Goal: Task Accomplishment & Management: Manage account settings

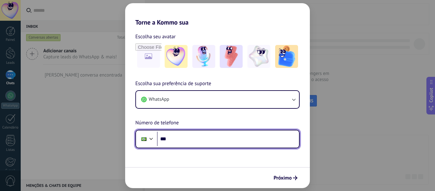
click at [207, 136] on input "***" at bounding box center [228, 138] width 142 height 15
type input "**********"
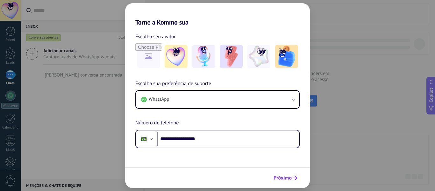
click at [289, 180] on span "Próximo" at bounding box center [283, 177] width 18 height 4
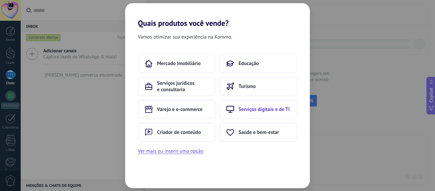
click at [265, 111] on span "Serviços digitais e de TI" at bounding box center [263, 109] width 51 height 6
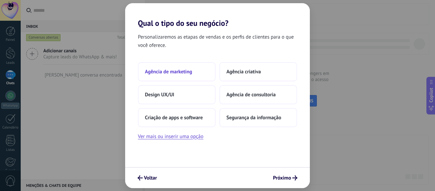
click at [197, 71] on button "Agência de marketing" at bounding box center [177, 71] width 78 height 19
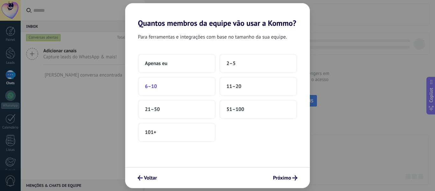
click at [190, 82] on button "6–10" at bounding box center [177, 86] width 78 height 19
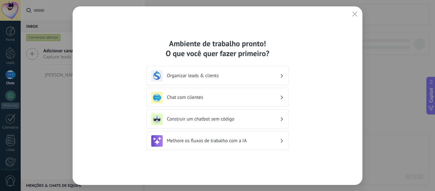
click at [235, 95] on h3 "Chat com clientes" at bounding box center [223, 97] width 113 height 6
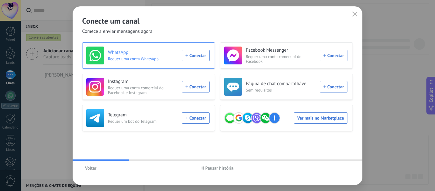
click at [195, 56] on div "WhatsApp Requer uma conta WhatsApp Conectar" at bounding box center [147, 55] width 123 height 18
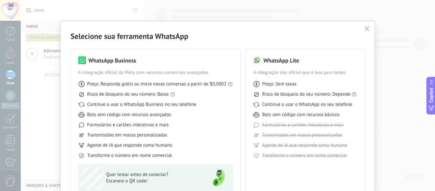
scroll to position [59, 0]
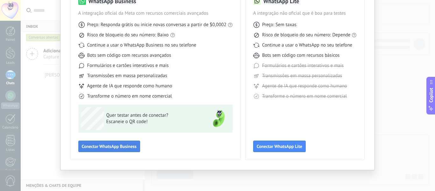
click at [114, 147] on span "Conectar WhatsApp Business" at bounding box center [109, 146] width 55 height 4
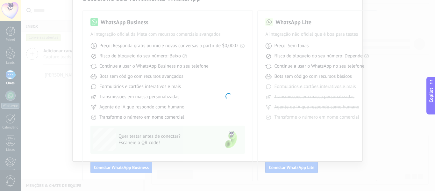
scroll to position [38, 0]
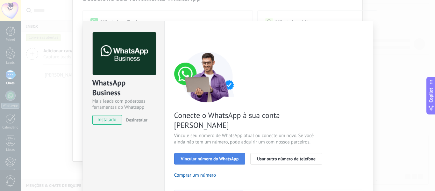
click at [235, 156] on span "Vincular número do WhatsApp" at bounding box center [210, 158] width 58 height 4
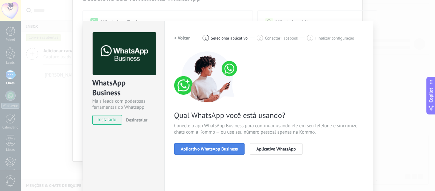
click at [231, 151] on button "Aplicativo WhatsApp Business" at bounding box center [209, 148] width 70 height 11
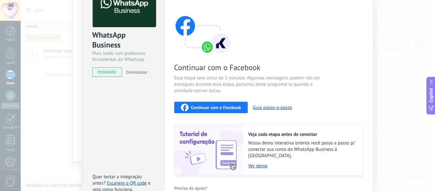
scroll to position [16, 0]
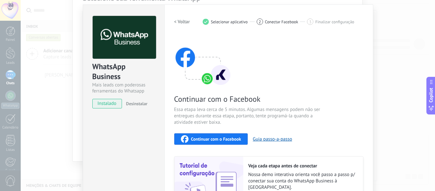
click at [389, 19] on div "WhatsApp Business Mais leads com poderosas ferramentas do Whatsapp instalado De…" at bounding box center [228, 95] width 414 height 191
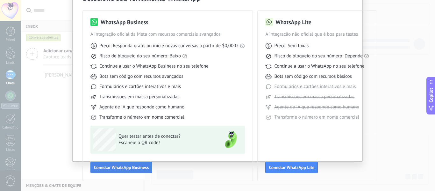
click at [105, 164] on button "Conectar WhatsApp Business" at bounding box center [121, 166] width 62 height 11
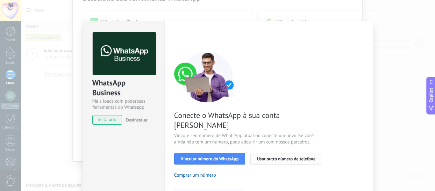
click at [309, 156] on span "Usar outro número de telefone" at bounding box center [286, 158] width 59 height 4
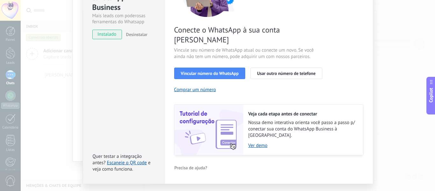
scroll to position [87, 0]
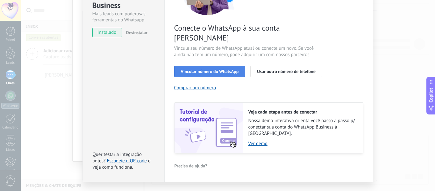
click at [217, 69] on span "Vincular número do WhatsApp" at bounding box center [210, 71] width 58 height 4
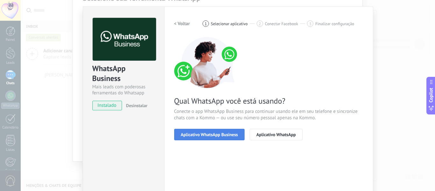
scroll to position [10, 0]
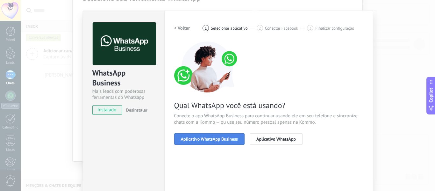
click at [222, 140] on span "Aplicativo WhatsApp Business" at bounding box center [209, 139] width 57 height 4
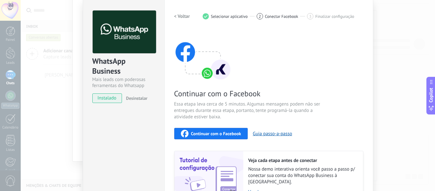
scroll to position [16, 0]
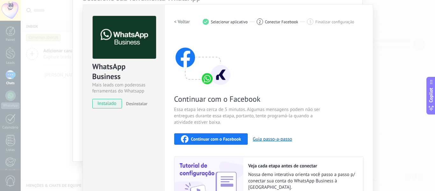
click at [223, 139] on span "Continuar com o Facebook" at bounding box center [216, 139] width 50 height 4
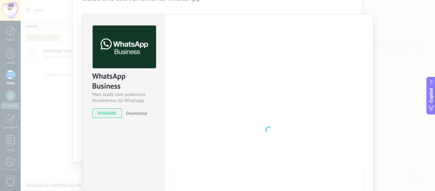
scroll to position [0, 0]
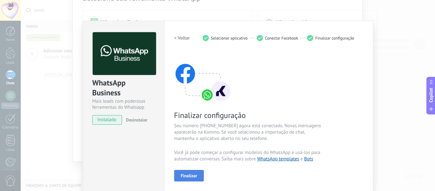
click at [192, 176] on span "Finalizar" at bounding box center [189, 175] width 17 height 4
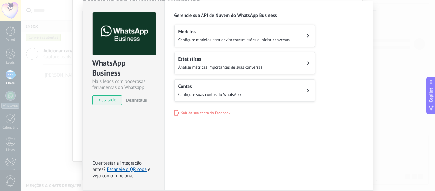
scroll to position [43, 0]
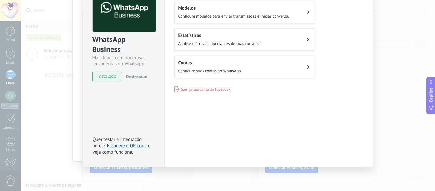
click at [392, 86] on div "WhatsApp Business Mais leads com poderosas ferramentas do Whatsapp instalado De…" at bounding box center [228, 95] width 414 height 191
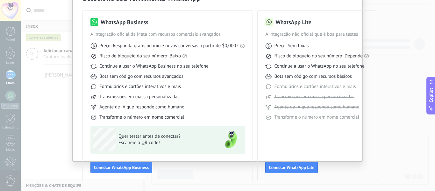
click at [404, 82] on div "Selecione sua ferramenta WhatsApp WhatsApp Business A integração oficial da Met…" at bounding box center [217, 95] width 435 height 191
click at [410, 60] on div "Selecione sua ferramenta WhatsApp WhatsApp Business A integração oficial da Met…" at bounding box center [217, 95] width 435 height 191
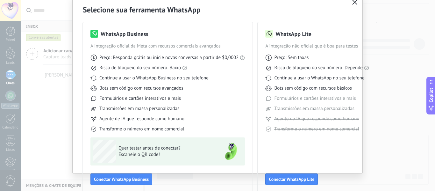
scroll to position [6, 0]
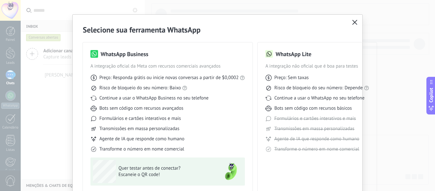
click at [355, 21] on icon "button" at bounding box center [354, 22] width 5 height 5
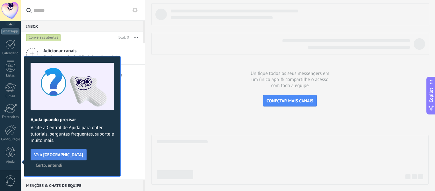
scroll to position [0, 0]
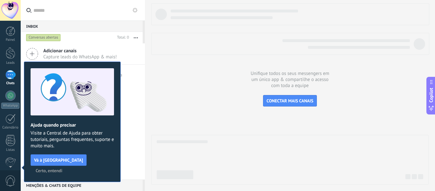
click at [62, 168] on span "Certo, entendi" at bounding box center [49, 170] width 27 height 4
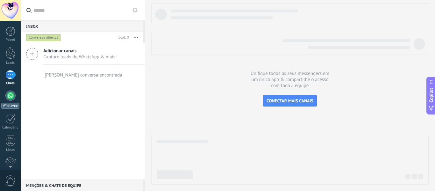
click at [10, 93] on div at bounding box center [10, 95] width 10 height 10
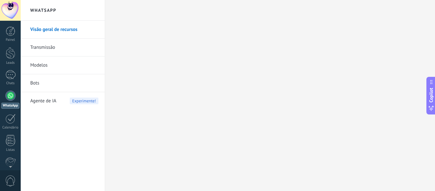
click at [74, 25] on link "Visão geral de recursos" at bounding box center [64, 30] width 68 height 18
click at [11, 98] on div at bounding box center [10, 95] width 10 height 10
click at [11, 76] on div at bounding box center [10, 74] width 10 height 9
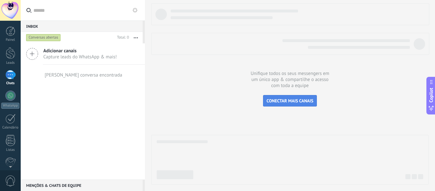
click at [305, 103] on span "CONECTAR MAIS CANAIS" at bounding box center [289, 101] width 47 height 6
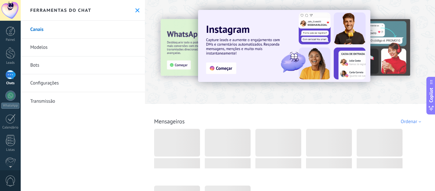
click at [50, 49] on link "Modelos" at bounding box center [83, 48] width 124 height 18
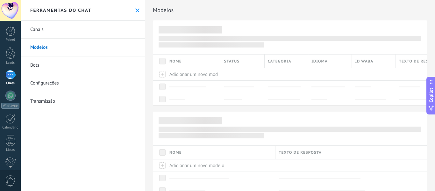
click at [55, 32] on link "Canais" at bounding box center [83, 30] width 124 height 18
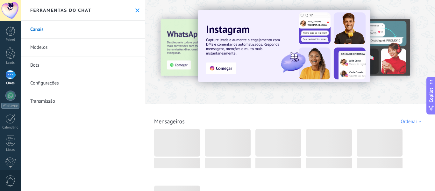
click at [188, 51] on div at bounding box center [133, 51] width 139 height 57
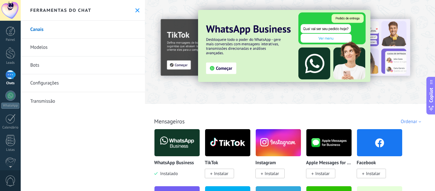
click at [178, 137] on img at bounding box center [176, 142] width 45 height 31
click at [181, 145] on img at bounding box center [176, 142] width 45 height 31
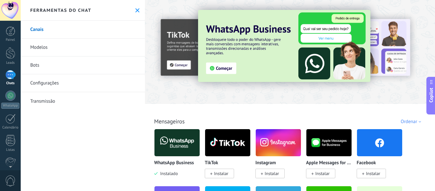
click at [181, 145] on img at bounding box center [176, 142] width 45 height 31
click at [13, 100] on link "WhatsApp" at bounding box center [10, 99] width 21 height 18
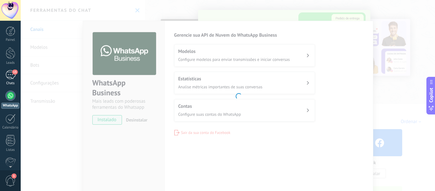
click at [12, 76] on div "15" at bounding box center [10, 74] width 10 height 9
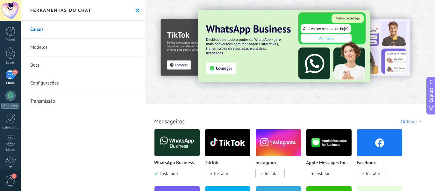
click at [136, 10] on icon at bounding box center [137, 10] width 4 height 4
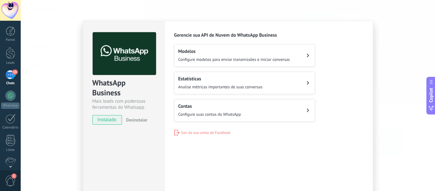
click at [10, 73] on div "15" at bounding box center [10, 74] width 10 height 9
click at [280, 109] on button "Contas Configure suas contas do WhatsApp" at bounding box center [244, 110] width 141 height 22
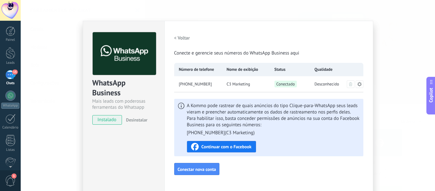
click at [174, 38] on h2 "< Voltar" at bounding box center [182, 38] width 16 height 6
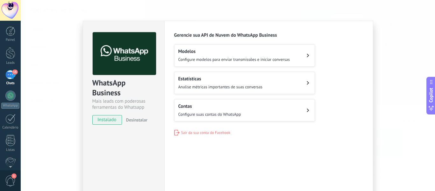
click at [205, 55] on div "Modelos Configure modelos para enviar transmissões e iniciar conversas" at bounding box center [233, 55] width 111 height 14
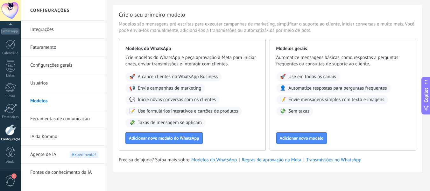
scroll to position [24, 0]
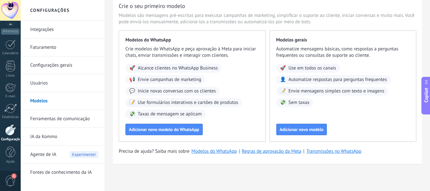
click at [63, 30] on link "Integrações" at bounding box center [64, 30] width 68 height 18
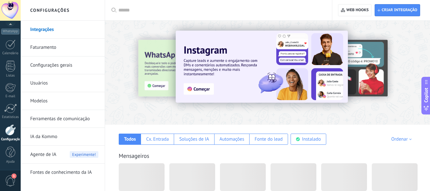
click at [66, 49] on link "Faturamento" at bounding box center [64, 48] width 68 height 18
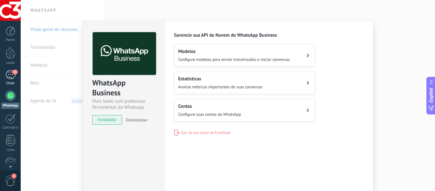
click at [12, 75] on div "15" at bounding box center [10, 74] width 10 height 9
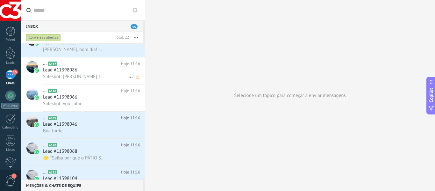
scroll to position [393, 0]
click at [88, 153] on div "Lead #11398068" at bounding box center [91, 150] width 97 height 6
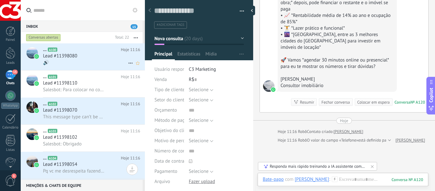
click at [99, 57] on div "Lead #11398080" at bounding box center [91, 56] width 97 height 6
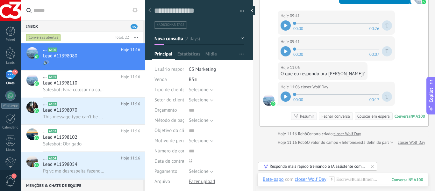
scroll to position [798, 0]
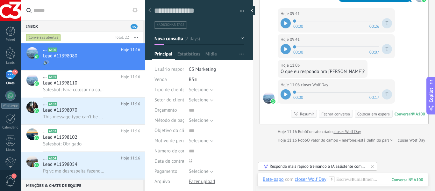
click at [282, 93] on div at bounding box center [286, 94] width 10 height 10
click at [287, 95] on icon at bounding box center [286, 94] width 1 height 4
drag, startPoint x: 65, startPoint y: 57, endPoint x: 207, endPoint y: 20, distance: 146.7
click at [208, 27] on ul "#adicionar tags" at bounding box center [197, 25] width 89 height 9
click at [202, 12] on textarea at bounding box center [194, 11] width 81 height 10
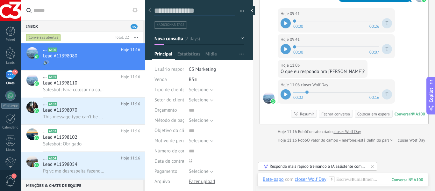
click at [204, 8] on textarea at bounding box center [194, 11] width 81 height 10
type textarea "*"
type textarea "**"
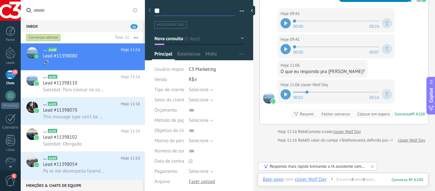
type textarea "***"
type textarea "****"
type textarea "*****"
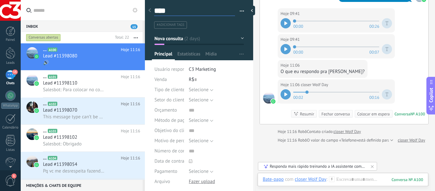
type textarea "*****"
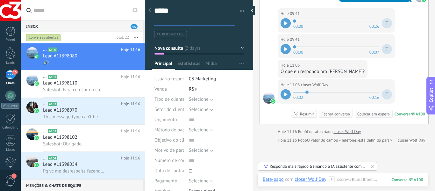
type textarea "*****"
click at [105, 23] on div "Inbox 15" at bounding box center [82, 25] width 122 height 11
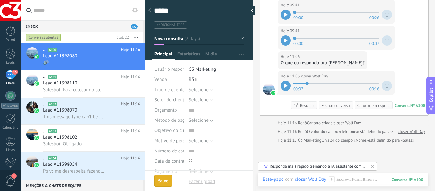
click at [96, 10] on input "text" at bounding box center [86, 10] width 106 height 20
click at [89, 82] on div "Lead #11398110" at bounding box center [91, 83] width 97 height 6
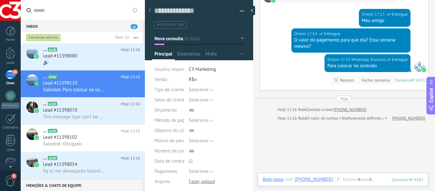
scroll to position [558, 0]
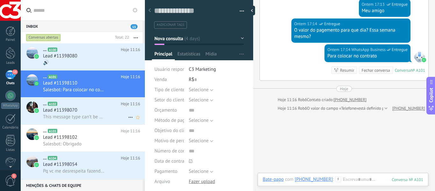
click at [110, 109] on div "Lead #11398070" at bounding box center [91, 110] width 97 height 6
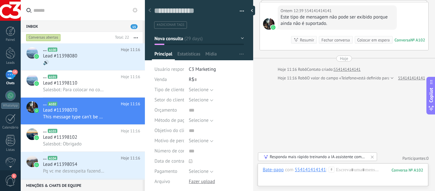
scroll to position [113, 0]
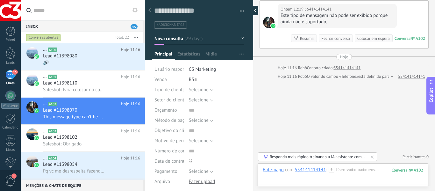
click at [252, 9] on div at bounding box center [254, 11] width 10 height 10
type textarea "**********"
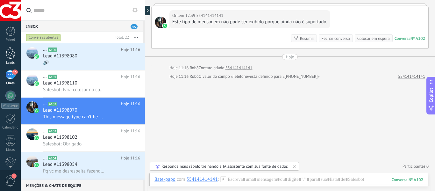
click at [10, 56] on div at bounding box center [11, 53] width 10 height 12
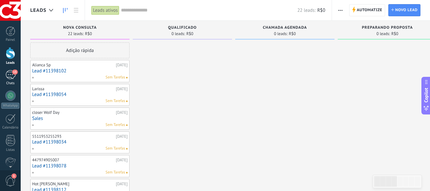
click at [8, 76] on div "15" at bounding box center [10, 74] width 10 height 9
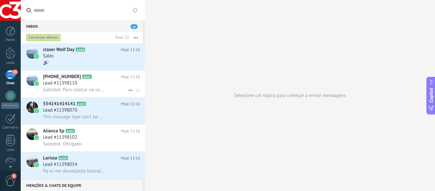
click at [92, 81] on div "Lead #11398110" at bounding box center [91, 83] width 97 height 6
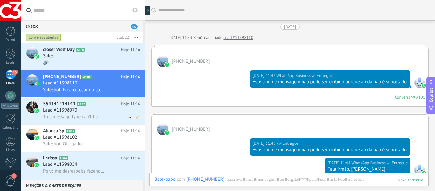
scroll to position [500, 0]
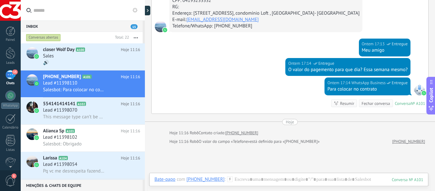
drag, startPoint x: 294, startPoint y: 124, endPoint x: 275, endPoint y: 116, distance: 20.4
click at [294, 123] on div "Hoje" at bounding box center [290, 122] width 8 height 6
click at [257, 179] on div at bounding box center [288, 185] width 269 height 19
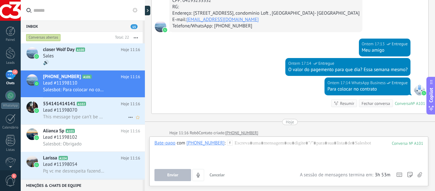
click at [55, 121] on div "554141414141 A102 Hoje 11:16 Lead #11398070 This message type can’t be displaye…" at bounding box center [94, 110] width 102 height 27
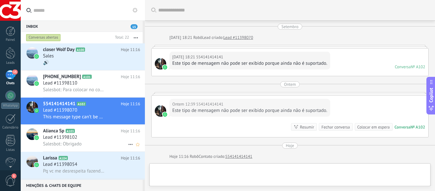
scroll to position [89, 0]
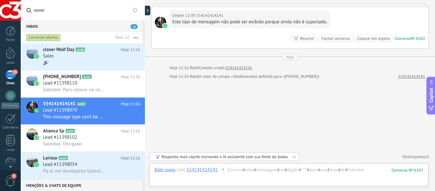
click at [159, 25] on div at bounding box center [160, 22] width 11 height 11
click at [36, 106] on div at bounding box center [31, 106] width 11 height 11
click at [91, 148] on div "Alianca Sp A103 Hoje 11:16 Lead #11398102 Salesbot: Obrigado" at bounding box center [94, 137] width 102 height 27
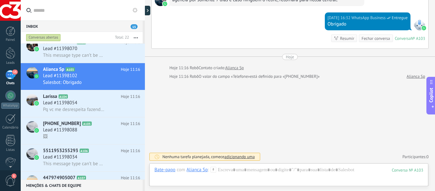
scroll to position [96, 0]
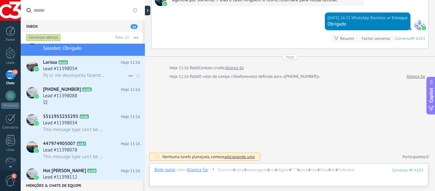
click at [113, 67] on div "Lead #11398054" at bounding box center [91, 69] width 97 height 6
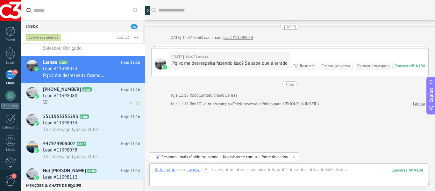
click at [81, 97] on div "Lead #11398088" at bounding box center [91, 96] width 97 height 6
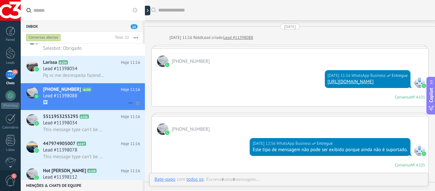
scroll to position [429, 0]
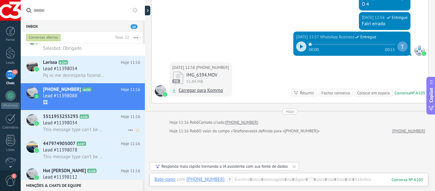
click at [86, 127] on span "This message type can’t be displayed because it’s not supported yet." at bounding box center [74, 129] width 62 height 6
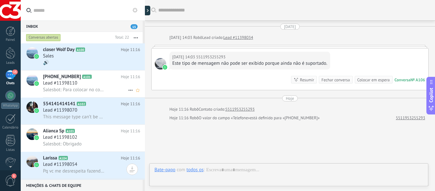
scroll to position [41, 0]
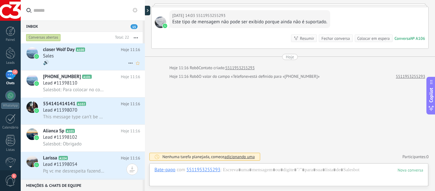
click at [81, 58] on div "Sales" at bounding box center [91, 56] width 97 height 6
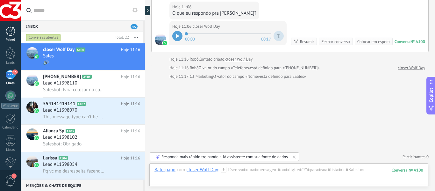
click at [10, 37] on link "Painel" at bounding box center [10, 34] width 21 height 16
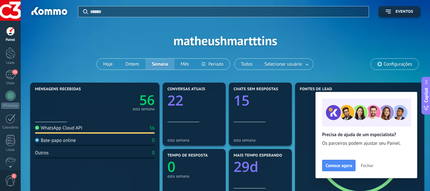
click at [112, 102] on icon "56" at bounding box center [125, 97] width 60 height 13
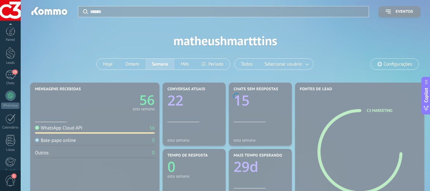
scroll to position [74, 0]
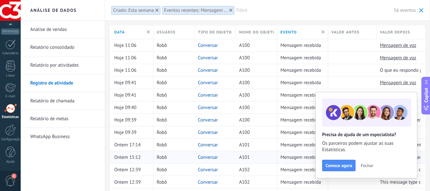
click at [367, 163] on span "Fechar" at bounding box center [367, 165] width 13 height 4
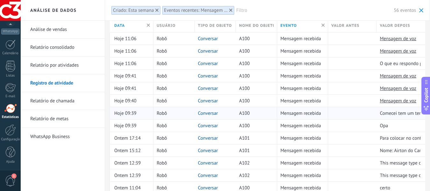
scroll to position [0, 0]
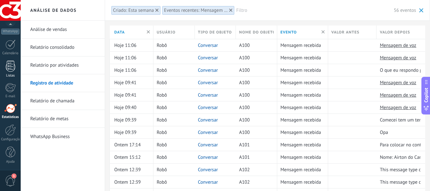
click at [13, 72] on link "Listas" at bounding box center [10, 68] width 21 height 17
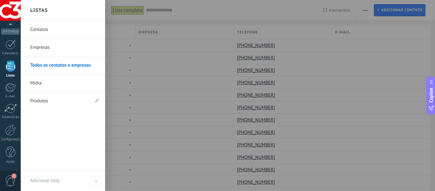
click at [44, 31] on link "Contatos" at bounding box center [64, 30] width 68 height 18
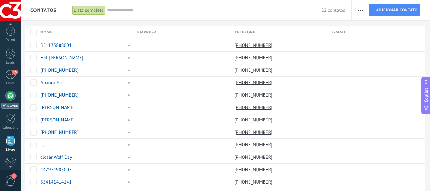
click at [9, 99] on div at bounding box center [10, 95] width 10 height 10
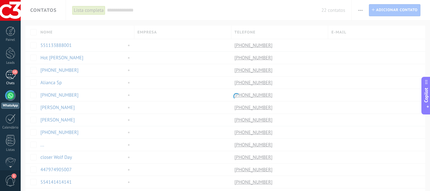
click at [11, 73] on div "15" at bounding box center [10, 74] width 10 height 9
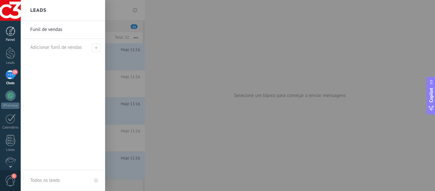
click at [12, 35] on div at bounding box center [11, 31] width 10 height 10
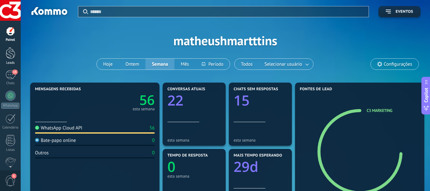
click at [11, 58] on div at bounding box center [11, 53] width 10 height 12
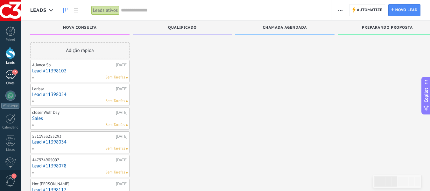
click at [12, 73] on div "15" at bounding box center [10, 74] width 10 height 9
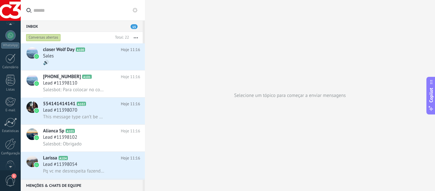
scroll to position [74, 0]
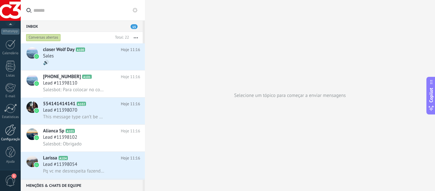
click at [10, 129] on div at bounding box center [10, 129] width 11 height 11
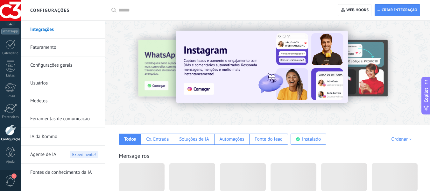
click at [252, 68] on img at bounding box center [262, 67] width 172 height 72
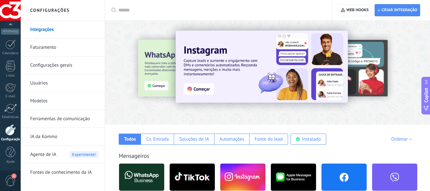
click at [241, 173] on img at bounding box center [242, 176] width 45 height 31
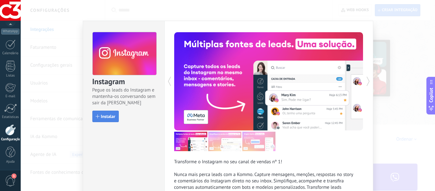
click at [108, 118] on span "Instalar" at bounding box center [108, 116] width 14 height 4
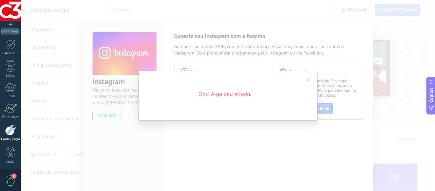
click at [307, 75] on span at bounding box center [308, 79] width 11 height 11
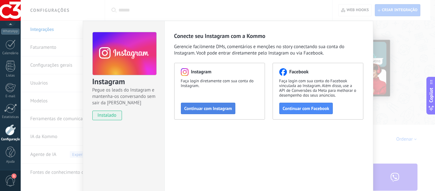
click at [208, 108] on span "Continuar com Instagram" at bounding box center [208, 108] width 48 height 4
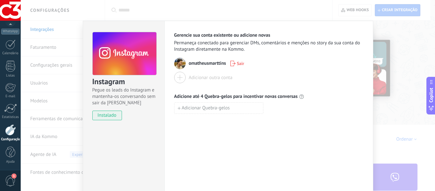
click at [413, 73] on div "Instagram Pegue os leads do Instagram e mantenha-os conversando sem sair da Kom…" at bounding box center [228, 95] width 414 height 191
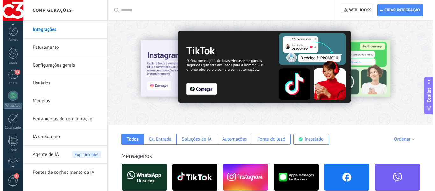
scroll to position [74, 0]
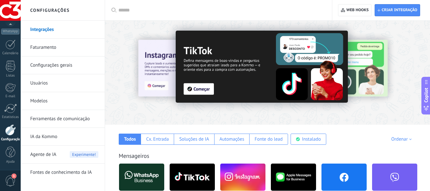
click at [244, 177] on img at bounding box center [242, 176] width 45 height 31
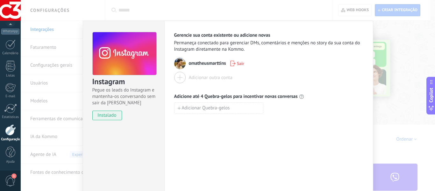
click at [120, 58] on use at bounding box center [125, 53] width 64 height 43
click at [189, 62] on span "omatheusmarttins" at bounding box center [207, 63] width 37 height 6
click at [199, 64] on span "omatheusmarttins" at bounding box center [207, 63] width 37 height 6
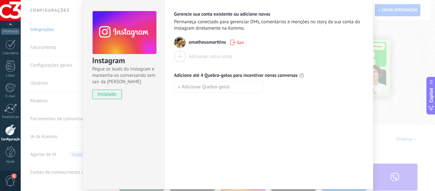
scroll to position [43, 0]
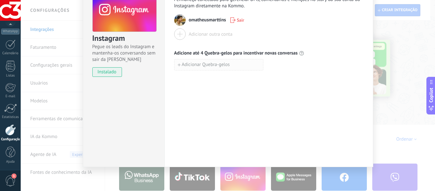
click at [226, 64] on span "Adicionar Quebra-gelos" at bounding box center [206, 64] width 48 height 4
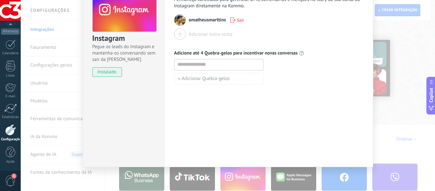
click at [247, 64] on input at bounding box center [218, 64] width 89 height 10
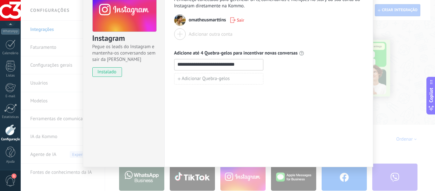
type input "**********"
click at [305, 117] on div "**********" at bounding box center [268, 71] width 209 height 189
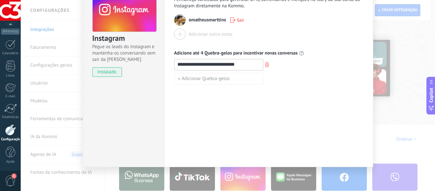
click at [408, 50] on div "**********" at bounding box center [228, 95] width 414 height 191
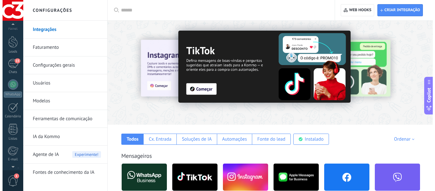
scroll to position [0, 0]
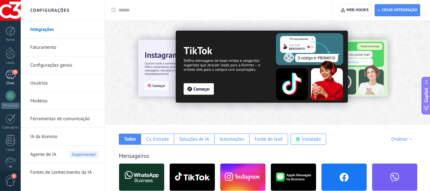
click at [10, 76] on div "15" at bounding box center [10, 74] width 10 height 9
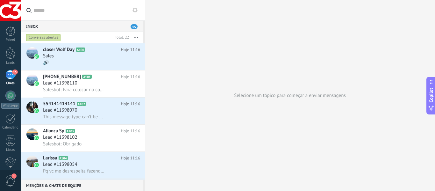
click at [133, 25] on span "15" at bounding box center [134, 26] width 7 height 5
click at [8, 33] on div at bounding box center [11, 31] width 10 height 10
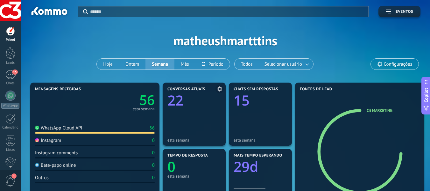
click at [206, 103] on icon "22" at bounding box center [193, 98] width 53 height 14
click at [267, 96] on icon "15" at bounding box center [260, 98] width 53 height 14
click at [259, 96] on icon "15" at bounding box center [260, 98] width 53 height 14
click at [250, 92] on text "15" at bounding box center [242, 99] width 16 height 19
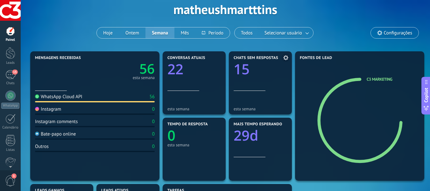
scroll to position [32, 0]
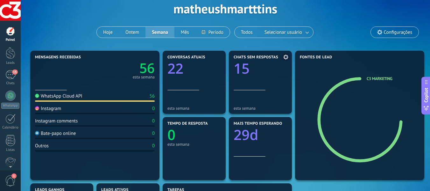
click at [258, 98] on div "esta semana" at bounding box center [260, 100] width 53 height 20
click at [258, 79] on div at bounding box center [260, 77] width 53 height 5
click at [11, 75] on div "15" at bounding box center [10, 74] width 10 height 9
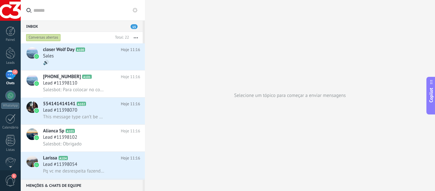
click at [51, 38] on div "Conversas abertas" at bounding box center [43, 38] width 35 height 8
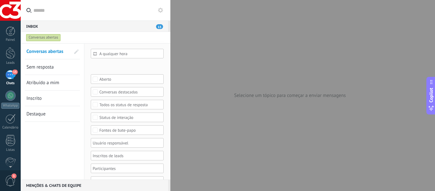
click at [310, 82] on div at bounding box center [217, 95] width 435 height 191
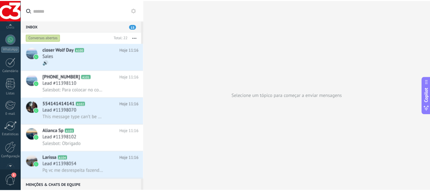
scroll to position [74, 0]
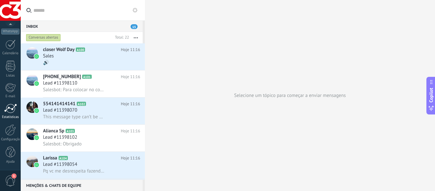
click at [14, 116] on div "Estatísticas" at bounding box center [10, 117] width 18 height 4
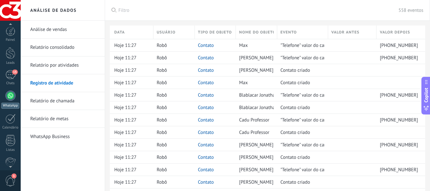
click at [14, 97] on div at bounding box center [10, 95] width 10 height 10
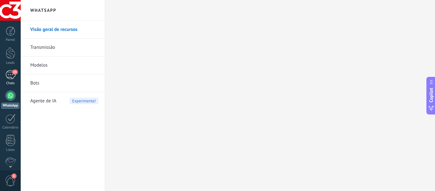
click at [12, 76] on div "15" at bounding box center [10, 74] width 10 height 9
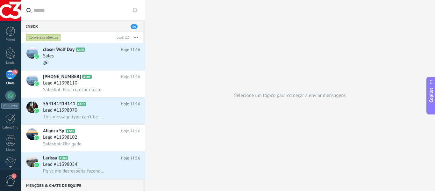
click at [14, 26] on div at bounding box center [11, 31] width 10 height 10
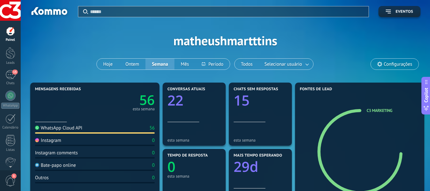
click at [48, 142] on div "Instagram" at bounding box center [48, 140] width 26 height 6
click at [47, 139] on div "Instagram" at bounding box center [48, 140] width 26 height 6
click at [47, 138] on div "Instagram" at bounding box center [48, 140] width 26 height 6
click at [150, 153] on div "Instagram comments 0" at bounding box center [95, 154] width 120 height 9
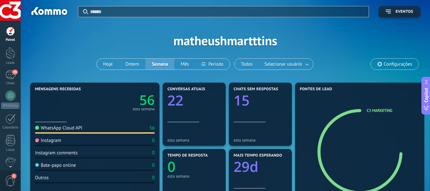
click at [140, 148] on div "WhatsApp Cloud API 56 Instagram 0 Instagram comments 0 Bate-papo online 0 Outro…" at bounding box center [95, 165] width 120 height 86
click at [12, 65] on div "Leads" at bounding box center [10, 63] width 18 height 4
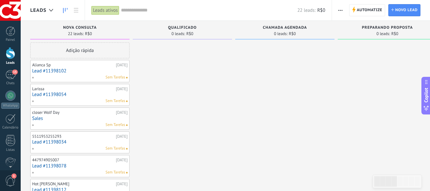
click at [59, 12] on div "Leads" at bounding box center [53, 10] width 64 height 20
click at [47, 10] on div at bounding box center [51, 10] width 11 height 12
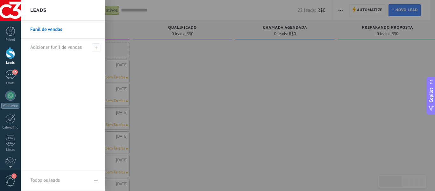
click at [48, 10] on div "Leads" at bounding box center [63, 10] width 84 height 21
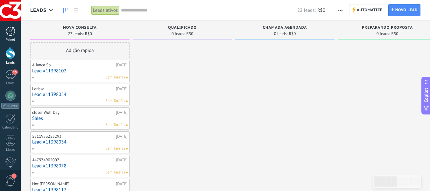
click at [11, 34] on div at bounding box center [11, 31] width 10 height 10
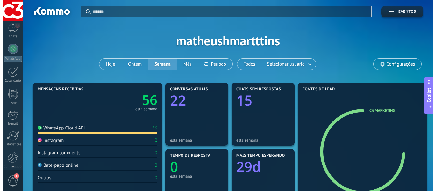
scroll to position [74, 0]
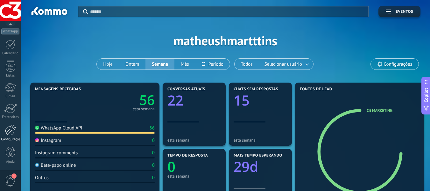
click at [11, 133] on div at bounding box center [10, 129] width 11 height 11
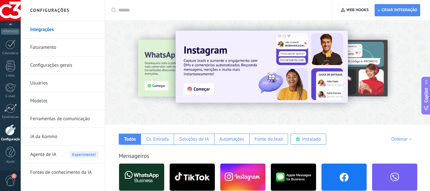
click at [233, 177] on img at bounding box center [242, 176] width 45 height 31
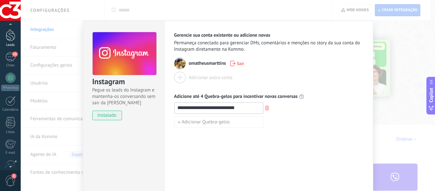
scroll to position [7, 0]
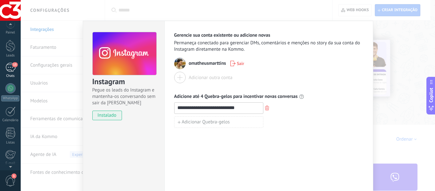
click at [15, 67] on div "15" at bounding box center [10, 67] width 10 height 9
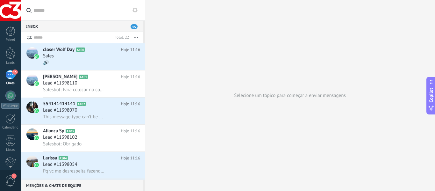
click at [134, 10] on icon at bounding box center [134, 10] width 5 height 5
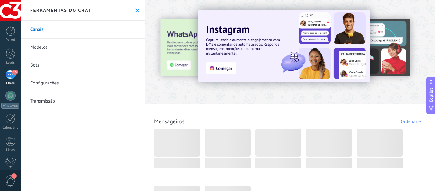
click at [46, 29] on link "Canais" at bounding box center [83, 30] width 124 height 18
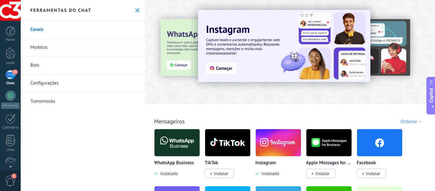
click at [48, 80] on link "Configurações" at bounding box center [83, 83] width 124 height 18
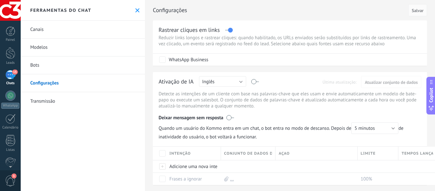
drag, startPoint x: 66, startPoint y: 66, endPoint x: 63, endPoint y: 56, distance: 10.6
click at [66, 66] on link "Bots" at bounding box center [83, 65] width 124 height 18
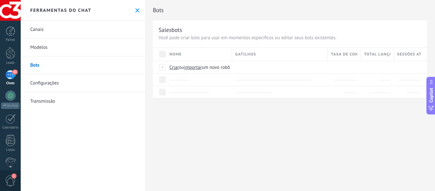
click at [53, 50] on link "Modelos" at bounding box center [83, 48] width 124 height 18
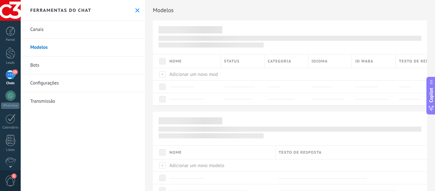
click at [55, 64] on link "Bots" at bounding box center [83, 65] width 124 height 18
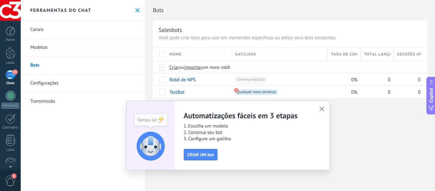
click at [137, 10] on icon at bounding box center [137, 10] width 4 height 4
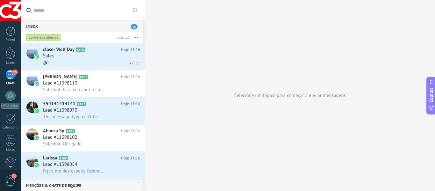
click at [103, 64] on div "🔊" at bounding box center [91, 62] width 97 height 7
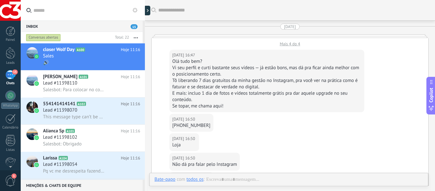
scroll to position [781, 0]
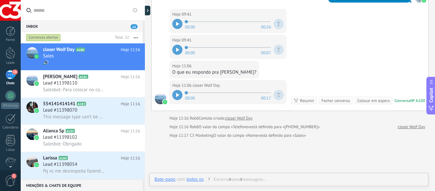
click at [175, 94] on div at bounding box center [177, 95] width 10 height 10
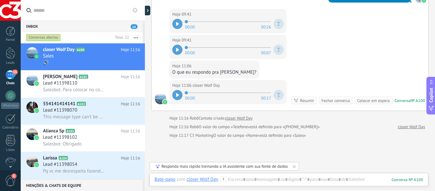
click at [178, 95] on icon at bounding box center [177, 95] width 3 height 4
click at [179, 96] on icon at bounding box center [178, 95] width 1 height 4
click at [180, 96] on div at bounding box center [177, 95] width 10 height 10
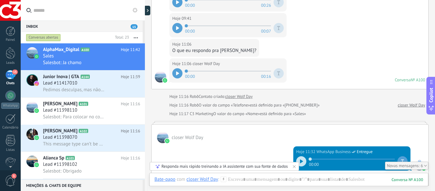
scroll to position [893, 0]
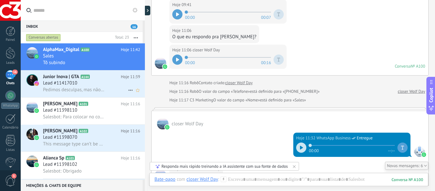
click at [94, 89] on span "Pedimos desculpas, mas não podemos exibir esta mensagem devido a restrições do …" at bounding box center [74, 90] width 62 height 6
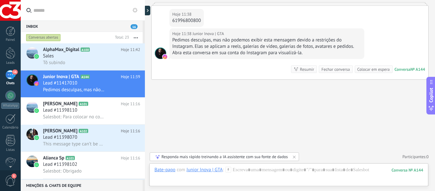
scroll to position [255, 0]
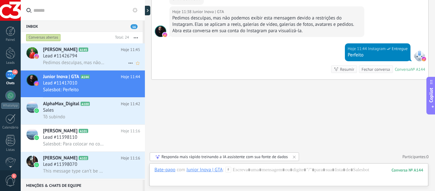
click at [95, 59] on div "Lead #11426794" at bounding box center [91, 56] width 97 height 6
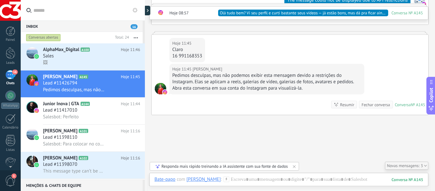
scroll to position [262, 0]
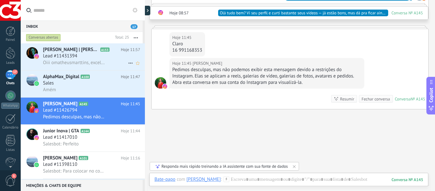
click at [62, 52] on span "[PERSON_NAME] | [PERSON_NAME]" at bounding box center [71, 49] width 56 height 6
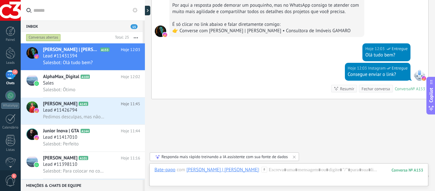
scroll to position [202, 0]
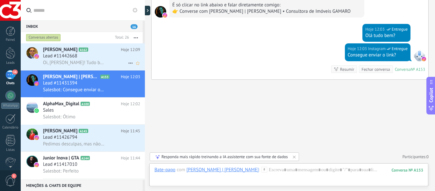
click at [63, 54] on span "Lead #11442668" at bounding box center [60, 56] width 34 height 6
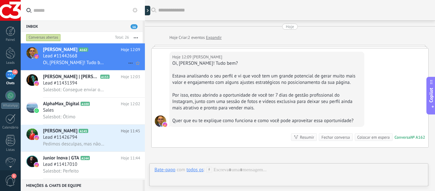
scroll to position [1, 0]
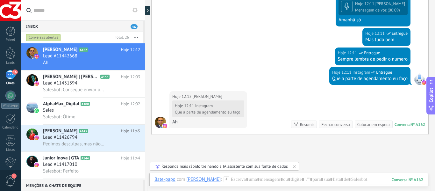
scroll to position [483, 0]
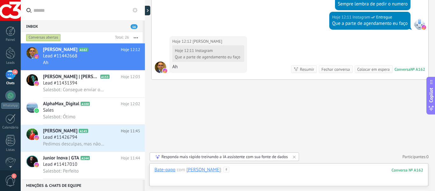
click at [263, 171] on div at bounding box center [288, 176] width 269 height 19
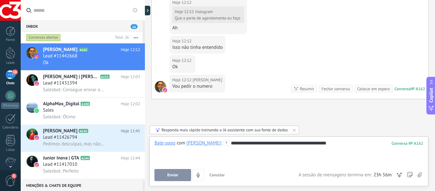
scroll to position [541, 0]
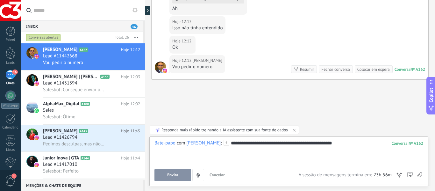
click at [166, 179] on button "Enviar" at bounding box center [172, 175] width 37 height 12
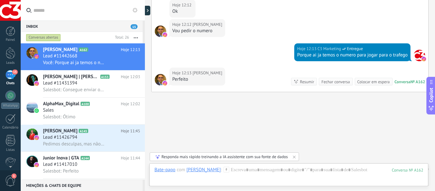
scroll to position [589, 0]
